Goal: Navigation & Orientation: Find specific page/section

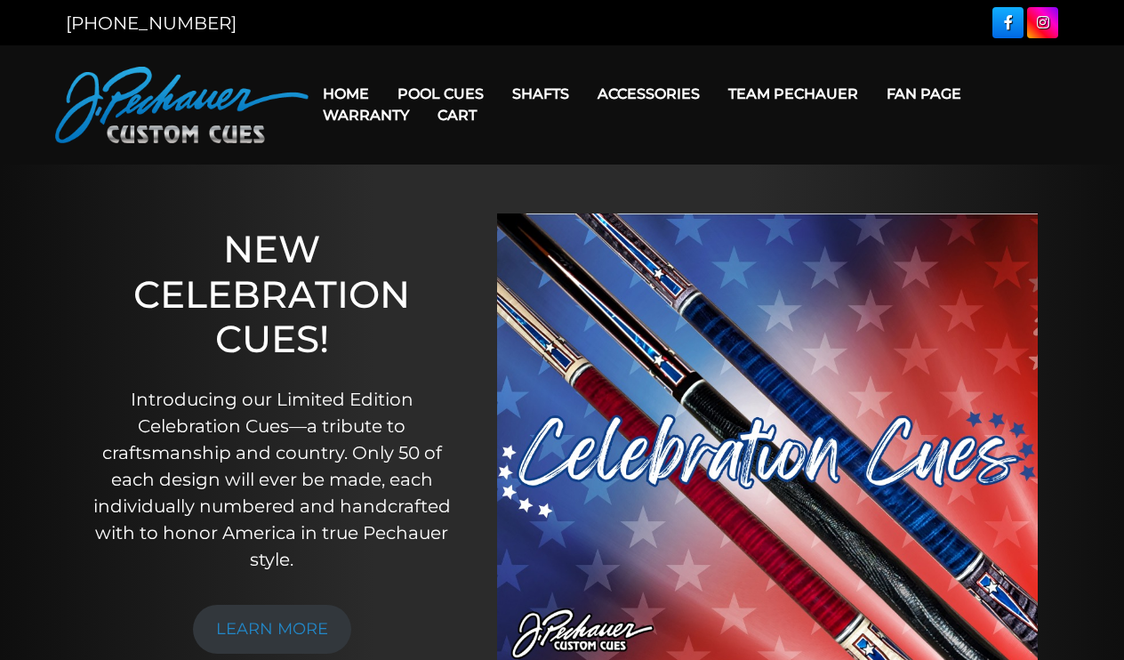
click at [812, 93] on link "Team Pechauer" at bounding box center [793, 93] width 158 height 45
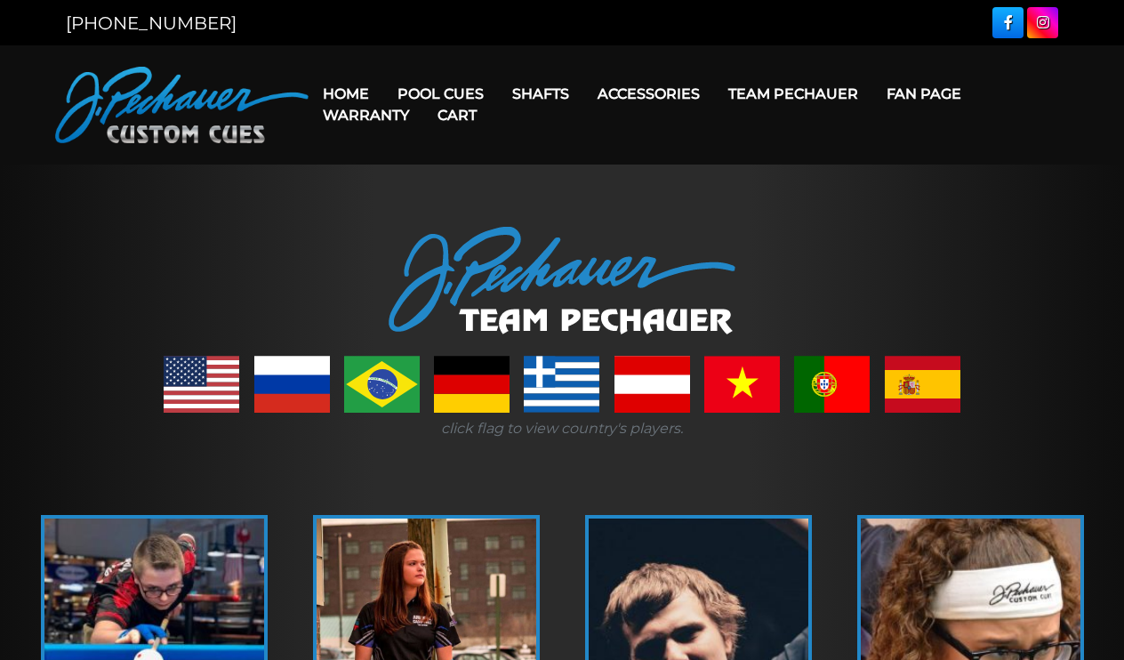
click at [353, 87] on link "Home" at bounding box center [346, 93] width 75 height 45
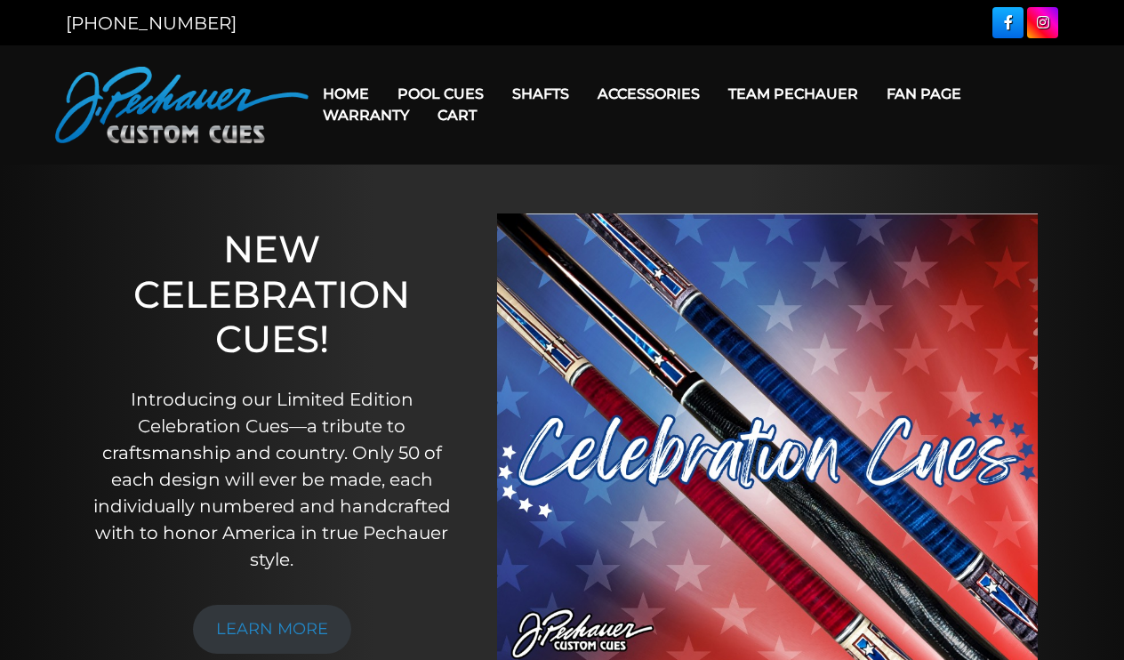
click at [943, 94] on link "Fan Page" at bounding box center [924, 93] width 103 height 45
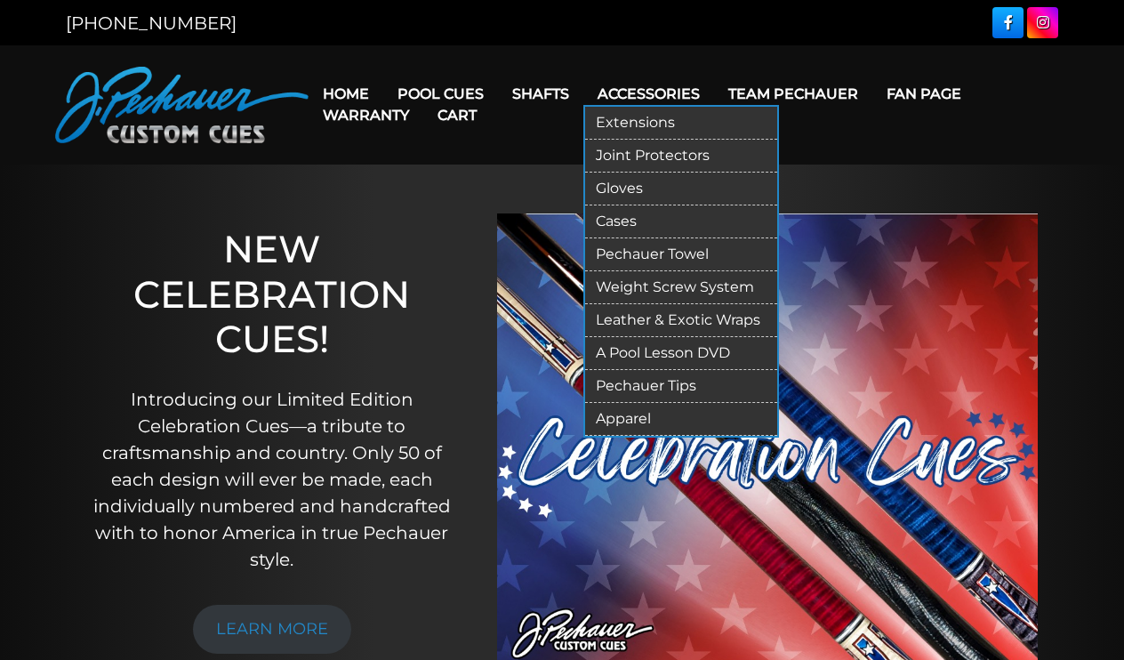
click at [664, 420] on link "Apparel" at bounding box center [681, 419] width 192 height 33
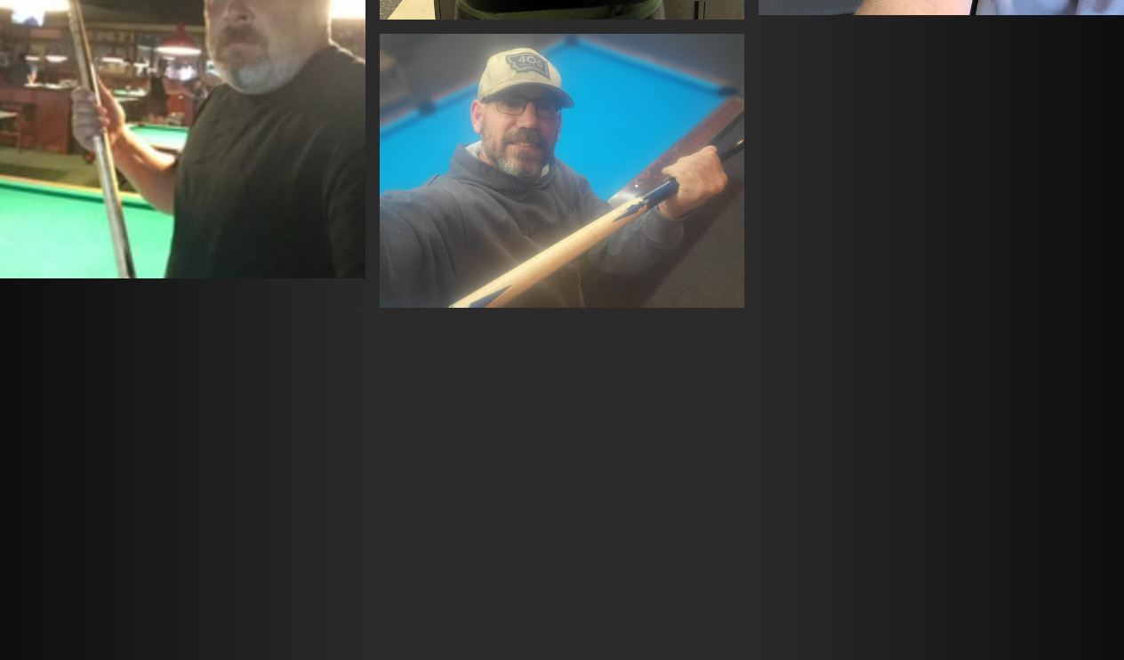
scroll to position [6189, 0]
